Goal: Task Accomplishment & Management: Manage account settings

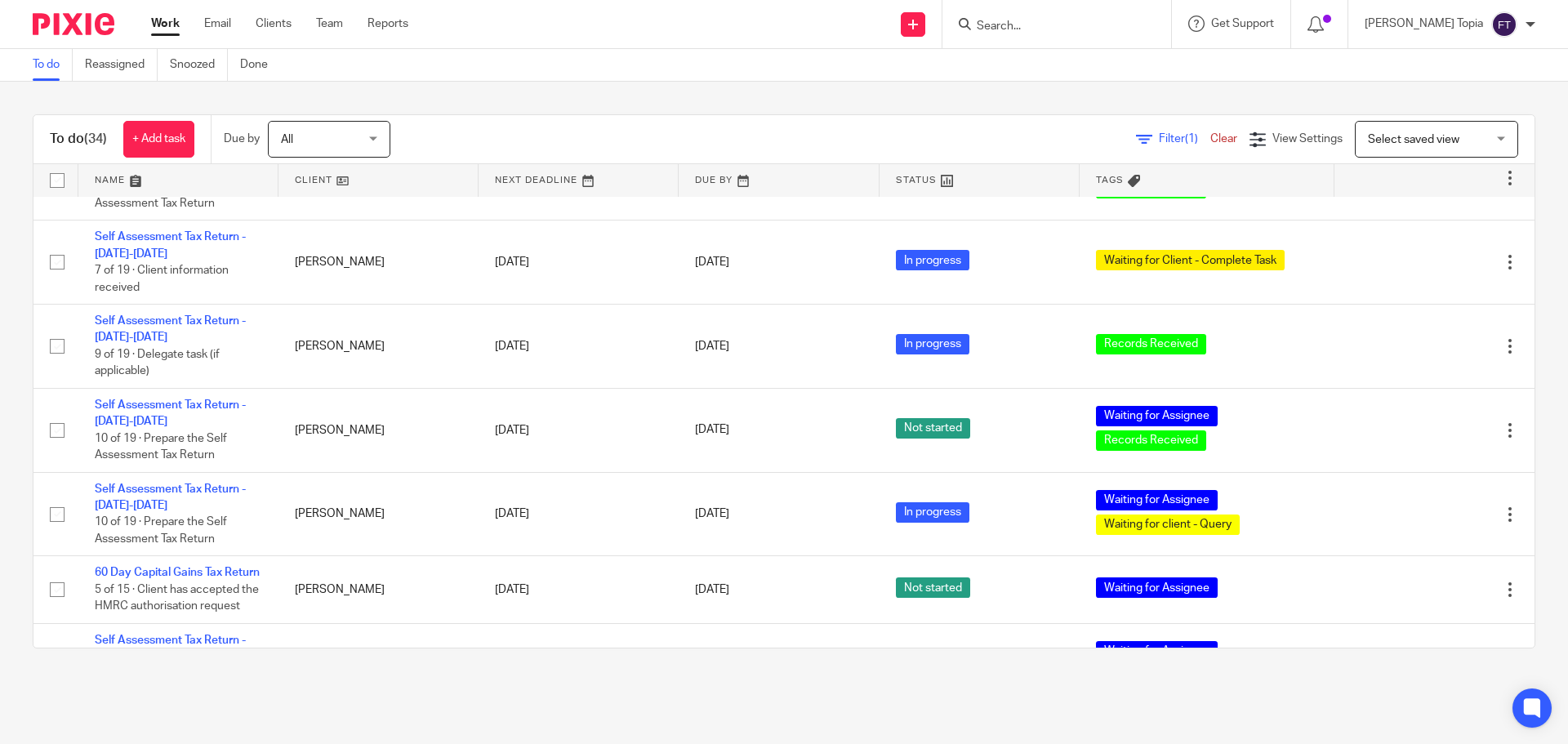
scroll to position [816, 0]
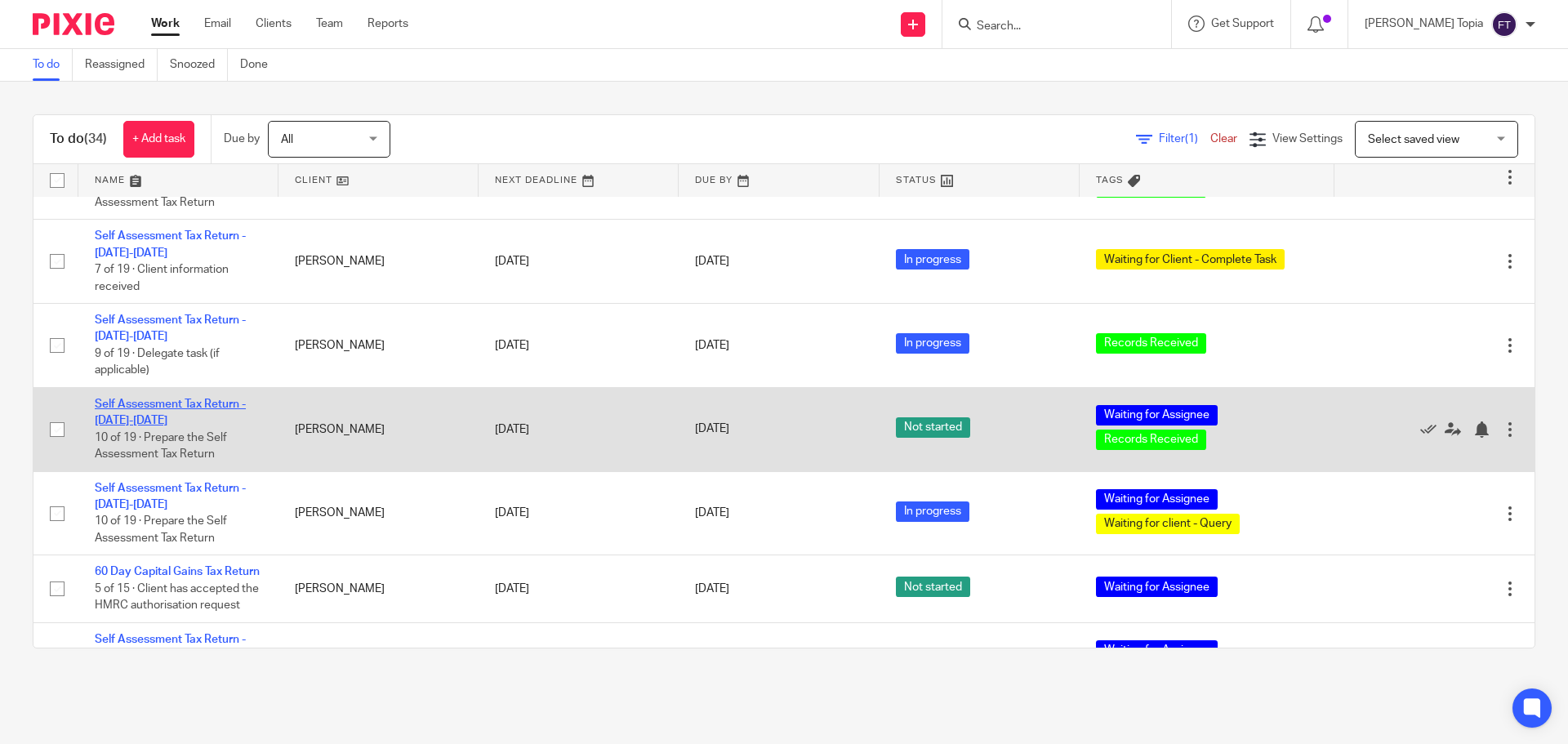
click at [193, 405] on link "Self Assessment Tax Return - [DATE]-[DATE]" at bounding box center [170, 413] width 151 height 28
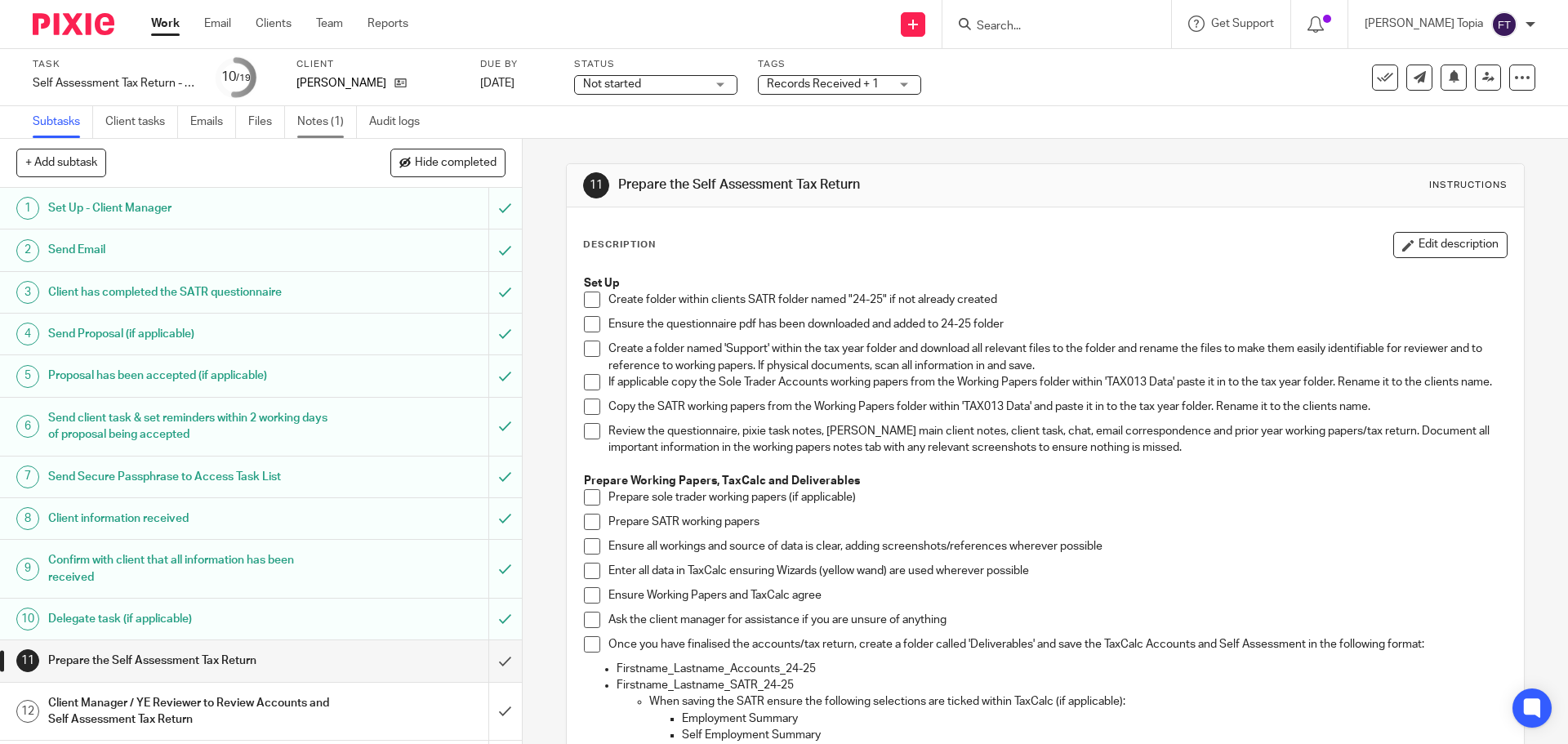
click at [335, 123] on link "Notes (1)" at bounding box center [327, 122] width 59 height 32
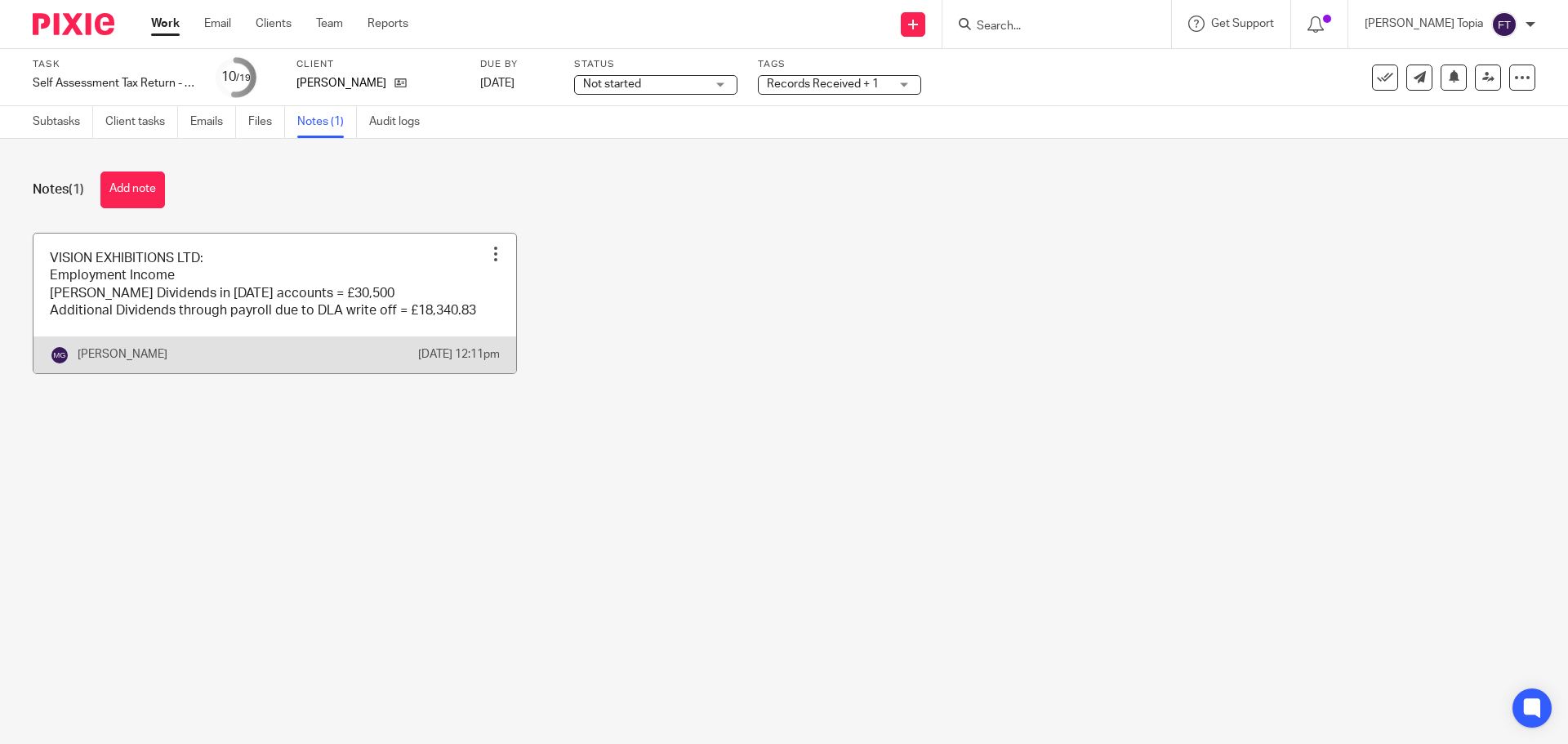
click at [250, 272] on link at bounding box center [275, 303] width 483 height 140
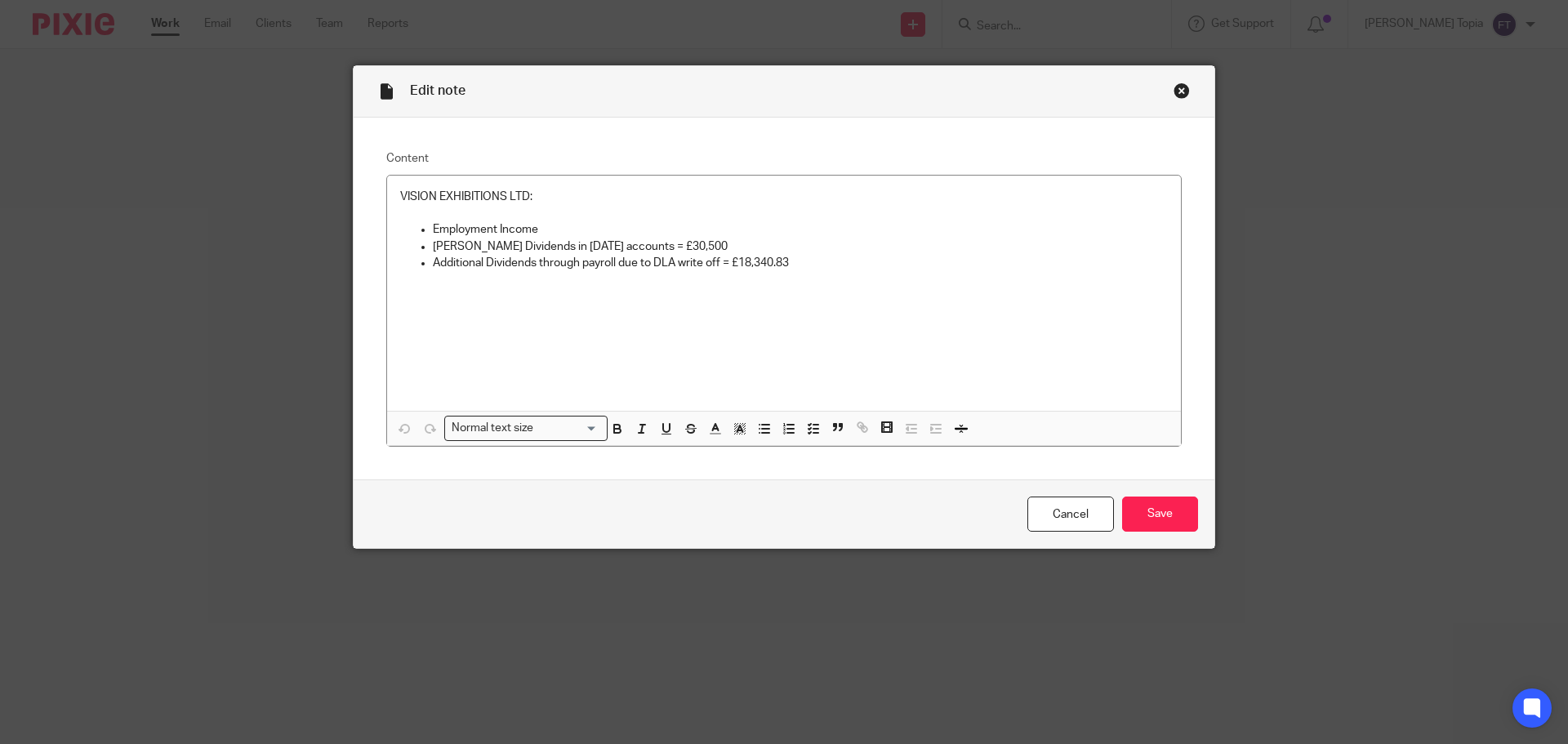
click at [1174, 93] on div "Close this dialog window" at bounding box center [1182, 90] width 17 height 17
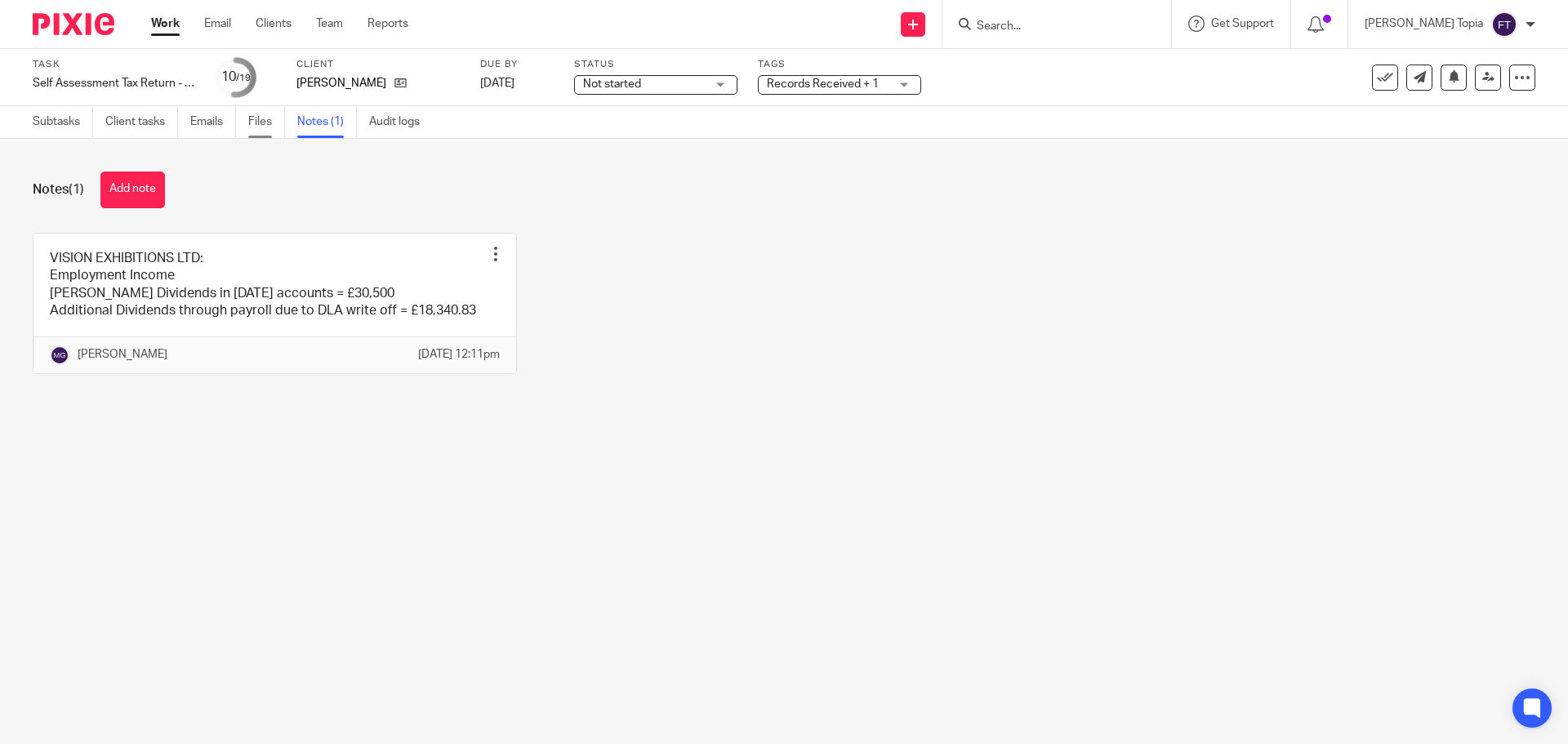
click at [262, 124] on link "Files" at bounding box center [266, 122] width 37 height 32
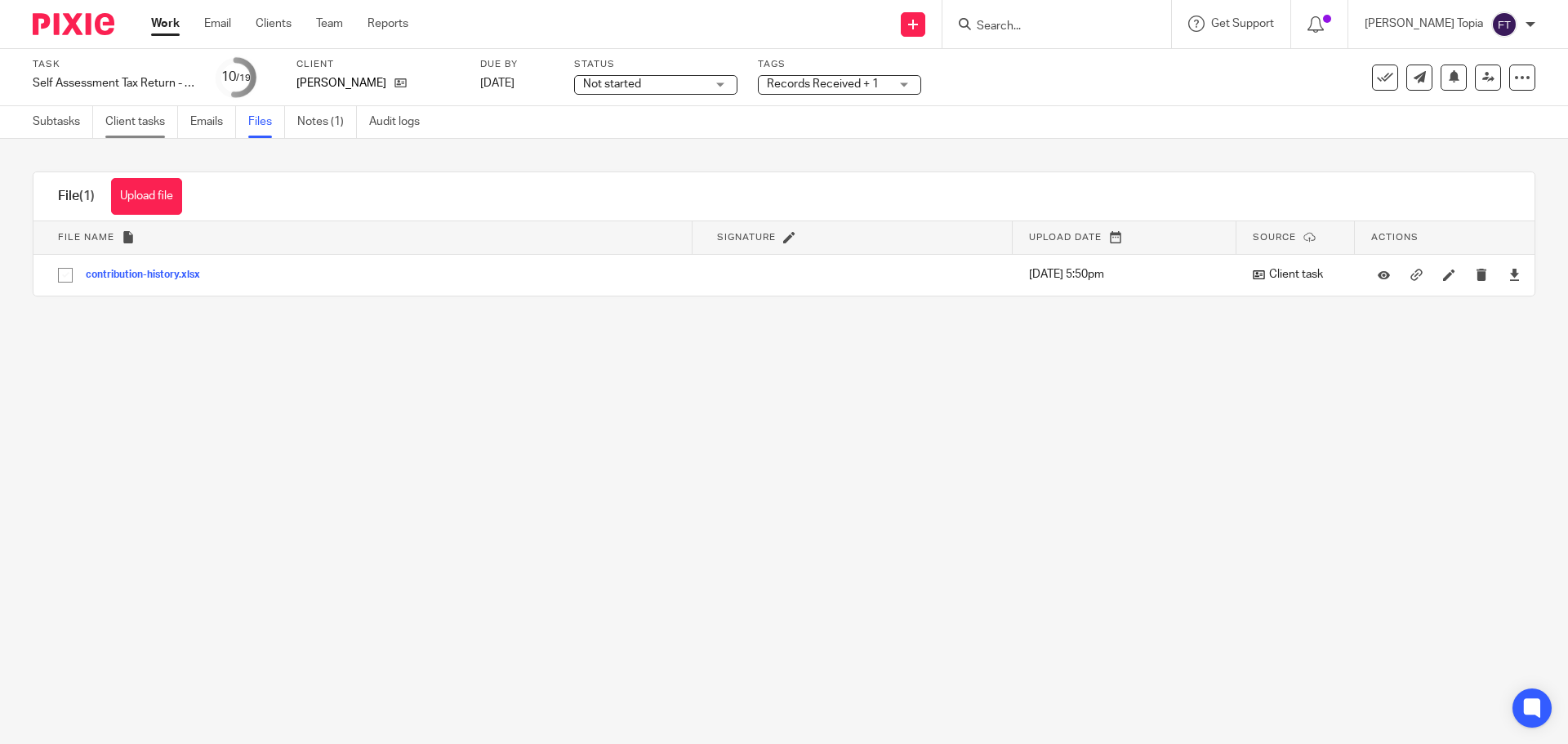
click at [157, 124] on link "Client tasks" at bounding box center [141, 122] width 72 height 32
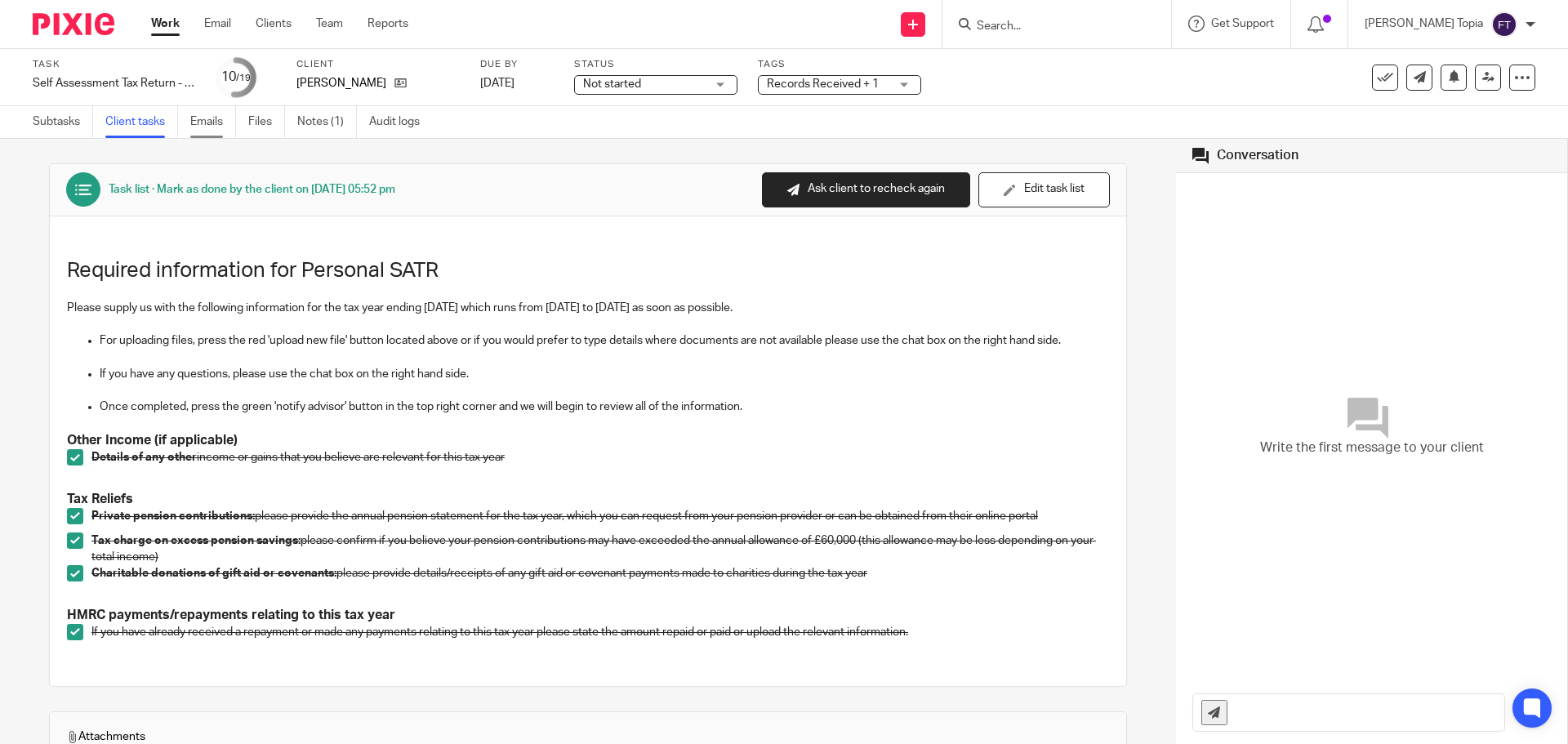
click at [215, 124] on link "Emails" at bounding box center [213, 122] width 46 height 32
